Goal: Check status

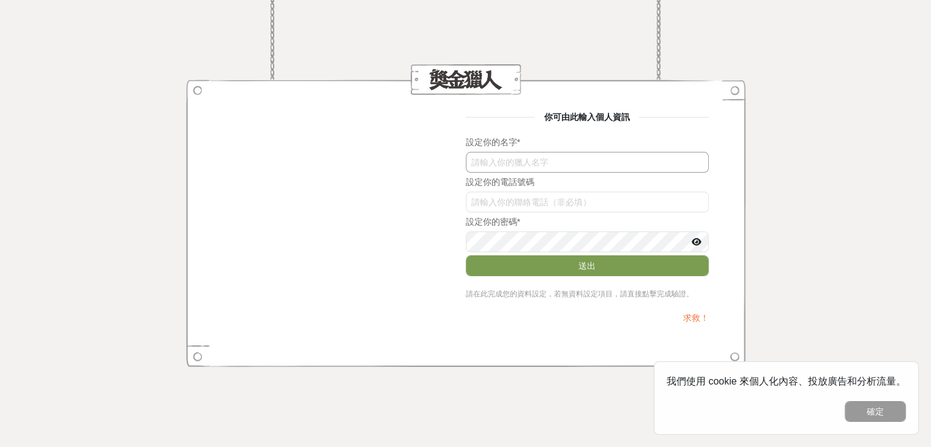
click at [588, 157] on input "text" at bounding box center [587, 162] width 243 height 21
type input "[PERSON_NAME]"
click at [577, 205] on input "text" at bounding box center [587, 202] width 243 height 21
type input "0938963559"
click at [584, 266] on button "送出" at bounding box center [587, 265] width 243 height 21
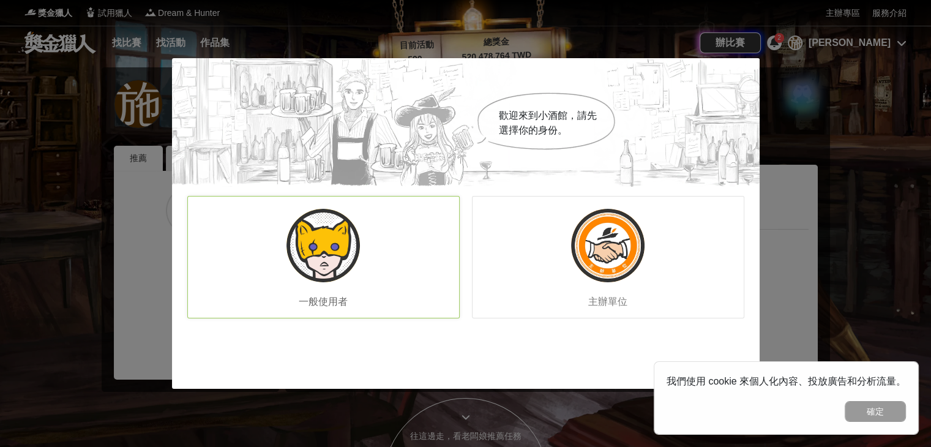
click at [321, 296] on span "一般使用者" at bounding box center [323, 301] width 49 height 10
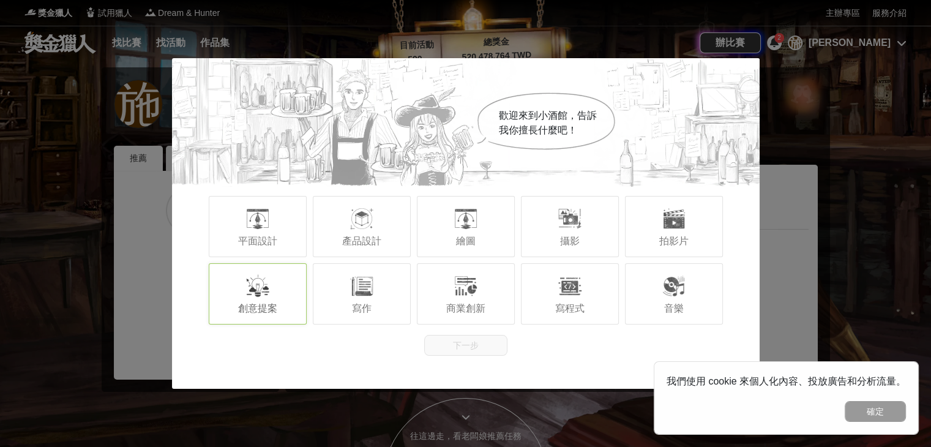
click at [289, 288] on div "創意提案" at bounding box center [258, 293] width 98 height 61
click at [467, 339] on button "下一步" at bounding box center [465, 345] width 83 height 21
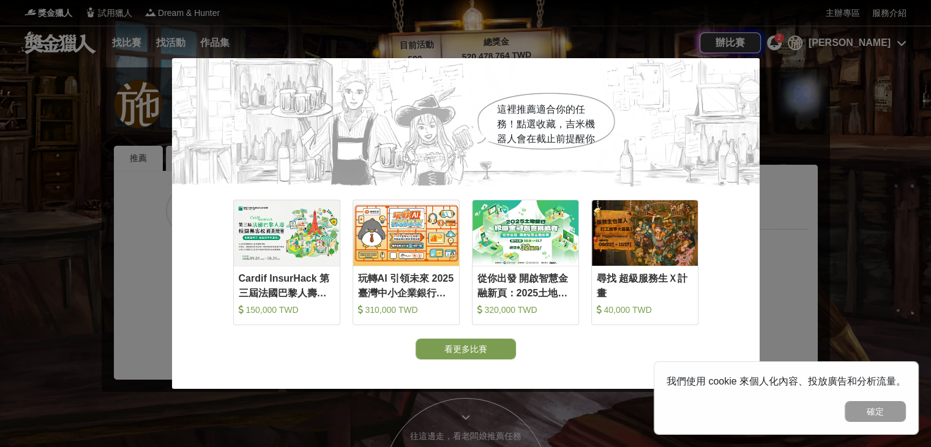
click at [920, 245] on div "這裡推薦適合你的任務！點選收藏，吉米機器人會在截止前提醒你 收藏 Cardif InsurHack 第三屆法國巴黎人壽校園黑客松商業競賽 150,000 TW…" at bounding box center [465, 223] width 931 height 447
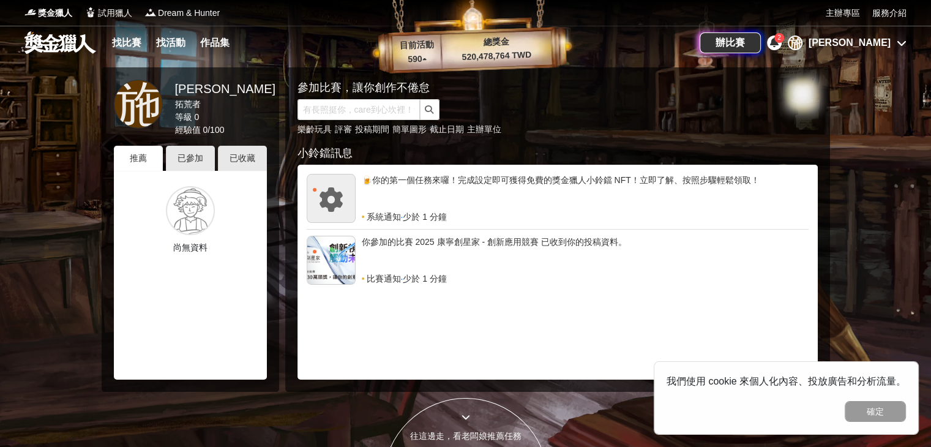
click at [436, 247] on div "你參加的比賽 2025 康寧創星家 - 創新應用競賽 已收到你的投稿資料。" at bounding box center [585, 254] width 447 height 37
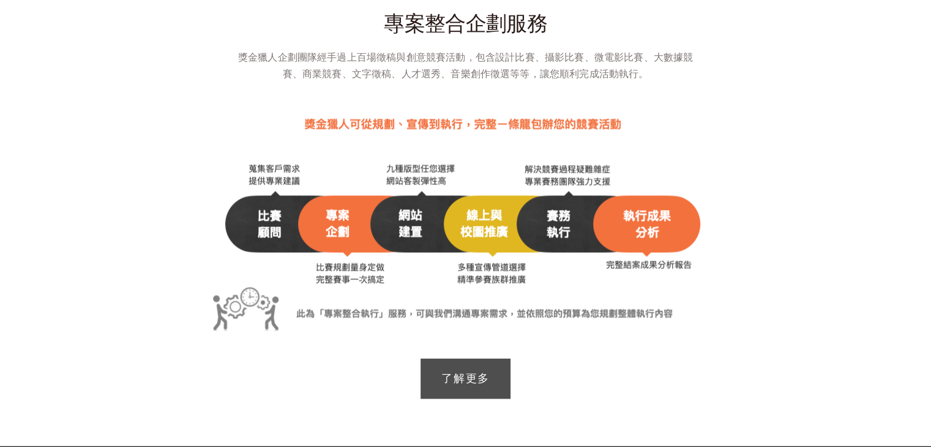
scroll to position [1591, 0]
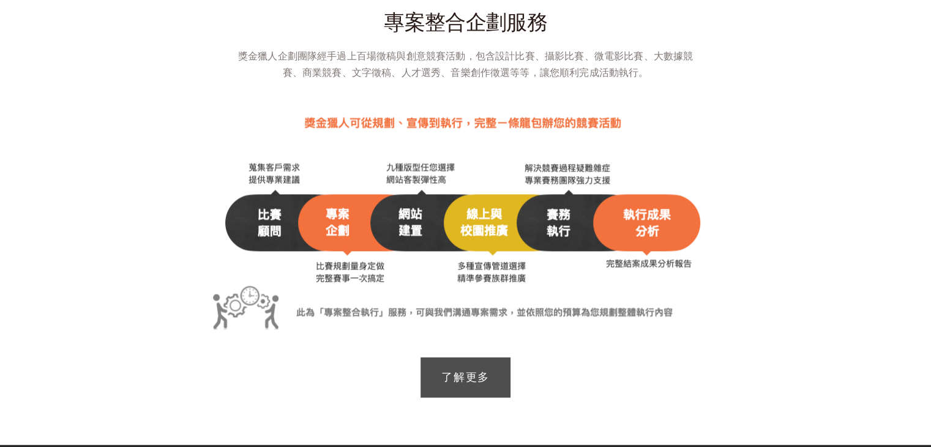
click at [472, 379] on link "了解更多" at bounding box center [465, 377] width 90 height 40
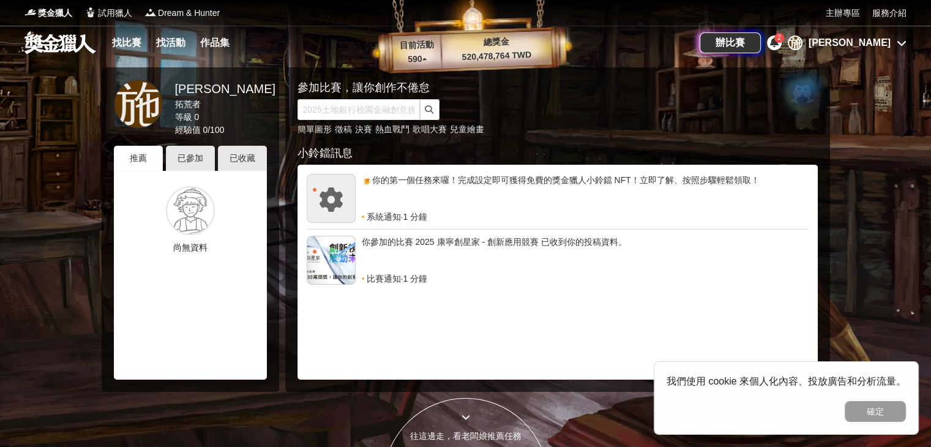
click at [525, 249] on div "你參加的比賽 2025 康寧創星家 - 創新應用競賽 已收到你的投稿資料。" at bounding box center [585, 254] width 447 height 37
click at [779, 41] on icon at bounding box center [774, 42] width 9 height 10
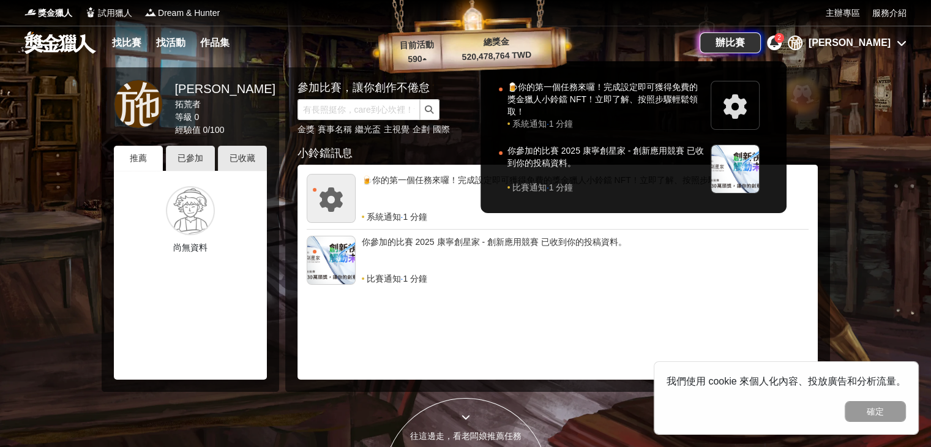
click at [647, 280] on div at bounding box center [465, 223] width 931 height 447
